Goal: Check status: Check status

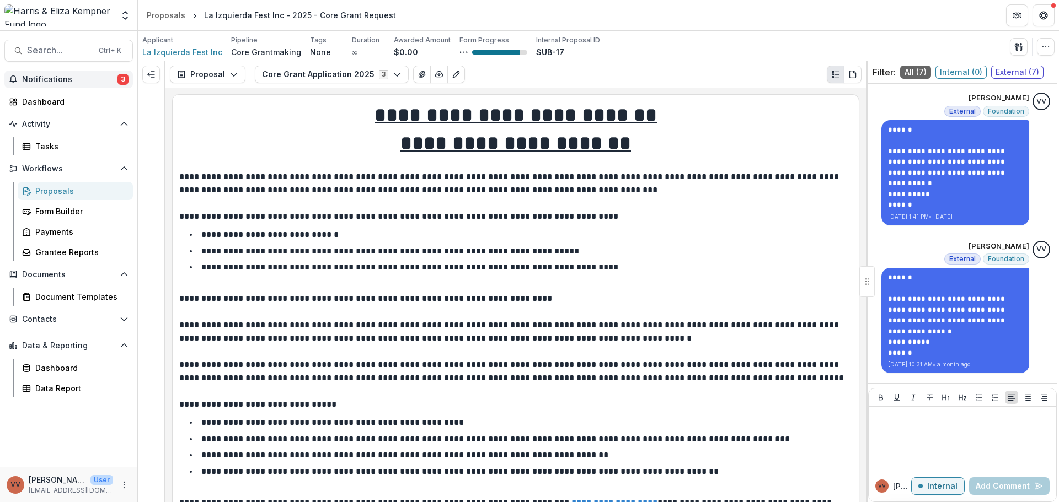
scroll to position [896, 0]
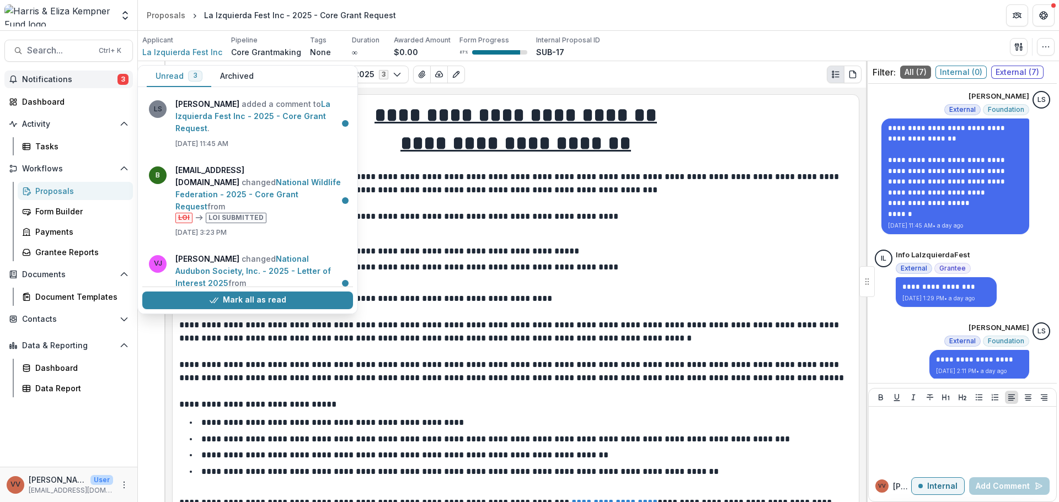
click at [270, 268] on link "National Audubon Society, Inc. - 2025 - Letter of Interest 2025" at bounding box center [253, 271] width 156 height 34
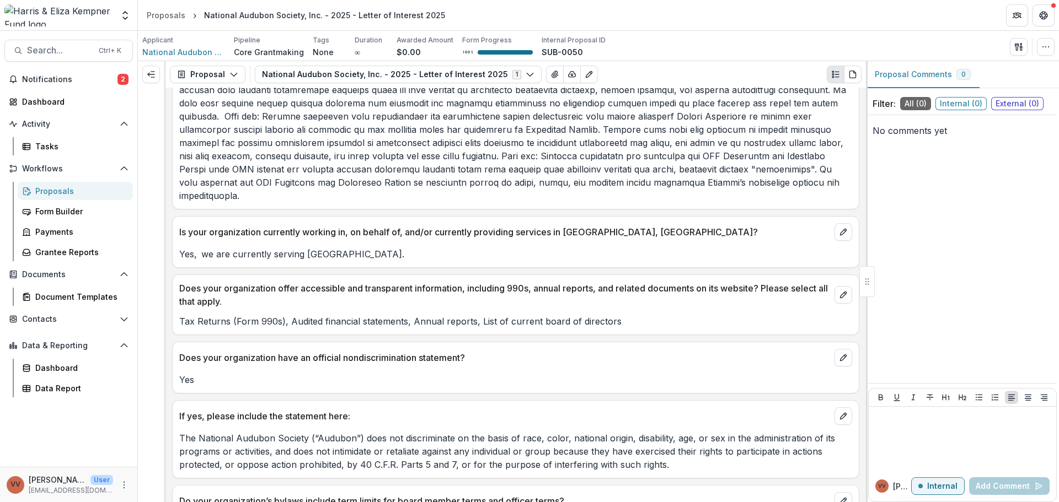
scroll to position [1158, 0]
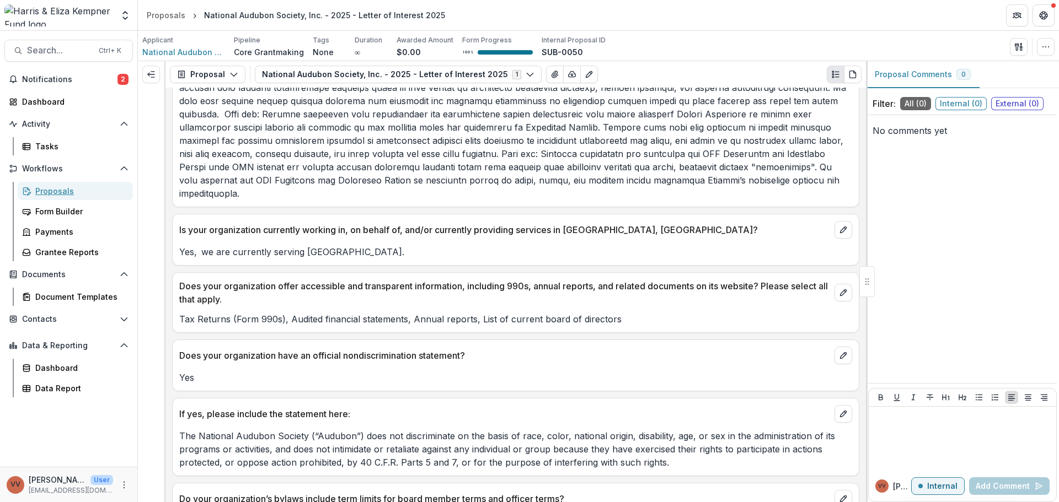
click at [66, 190] on div "Proposals" at bounding box center [79, 191] width 89 height 12
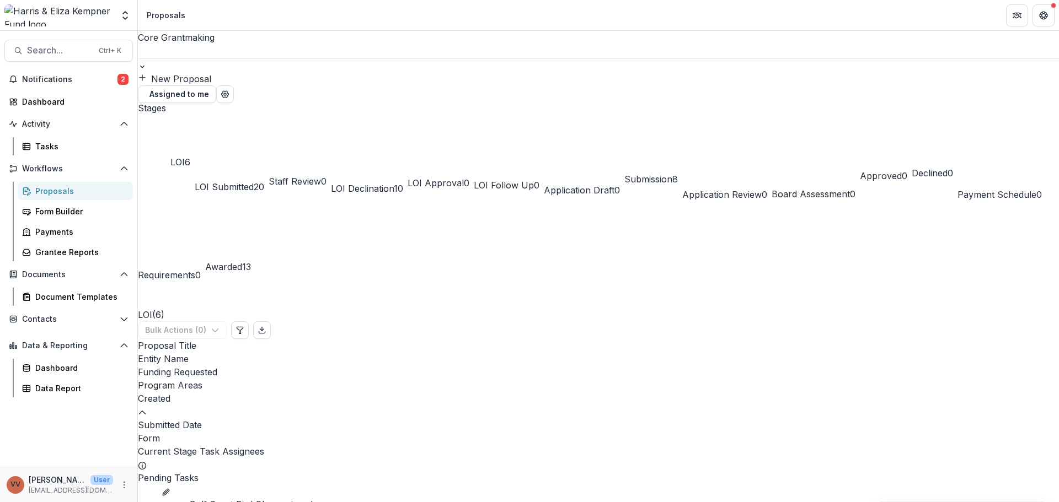
click at [254, 181] on span "LOI Submitted" at bounding box center [224, 186] width 59 height 11
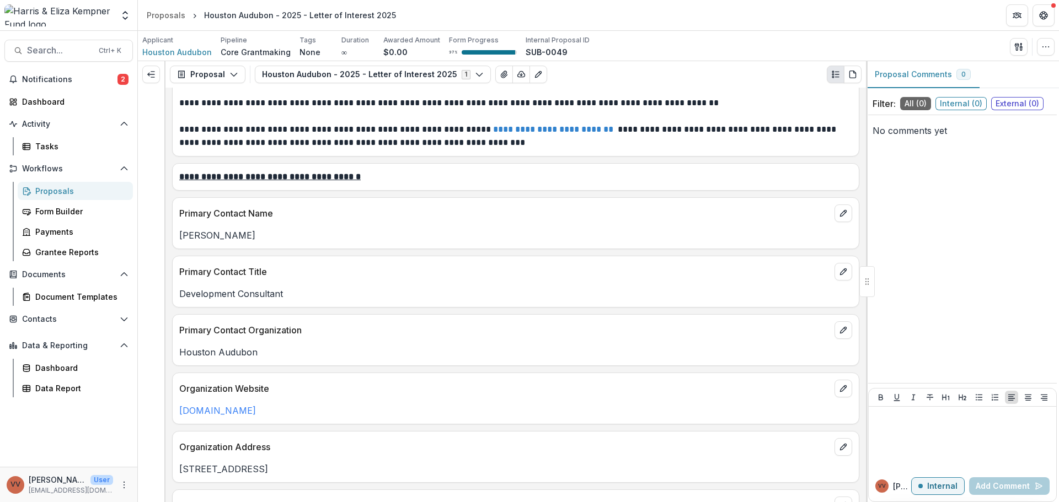
scroll to position [110, 0]
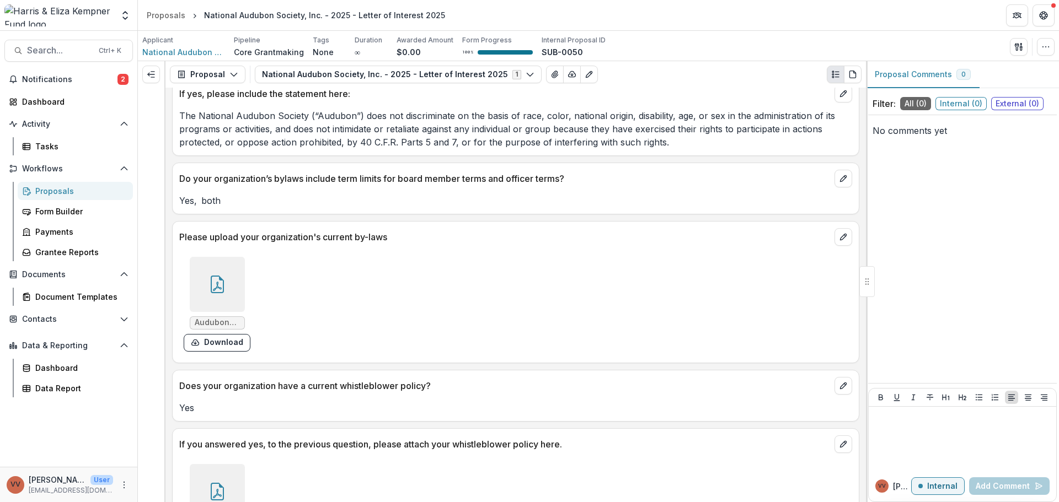
scroll to position [1489, 0]
